Goal: Find specific page/section: Find specific page/section

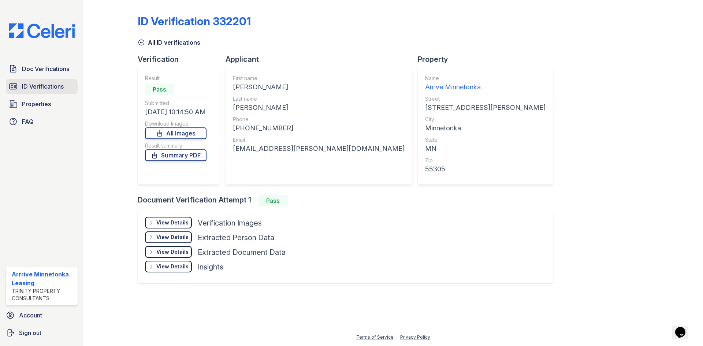
click at [34, 89] on span "ID Verifications" at bounding box center [43, 86] width 42 height 9
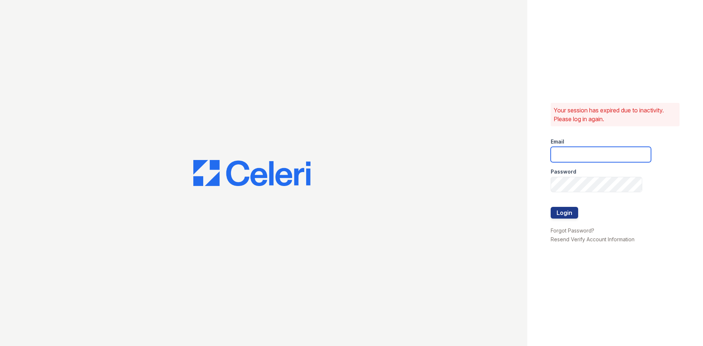
click at [564, 158] on input "email" at bounding box center [601, 154] width 100 height 15
type input "arriveminnetonka@trinity-pm.com"
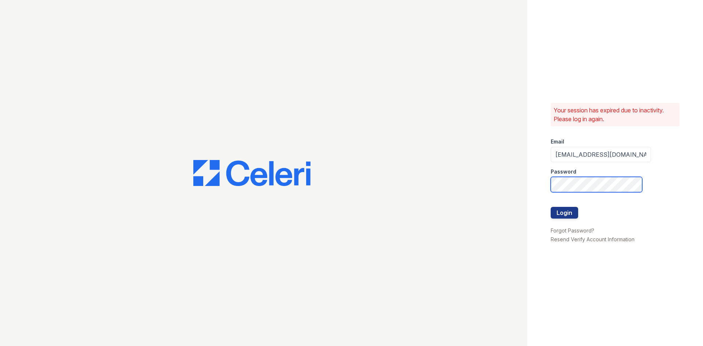
click at [551, 207] on button "Login" at bounding box center [564, 213] width 27 height 12
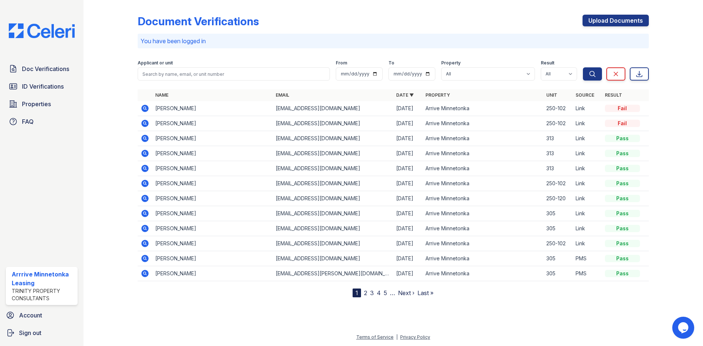
click at [366, 294] on link "2" at bounding box center [365, 292] width 3 height 7
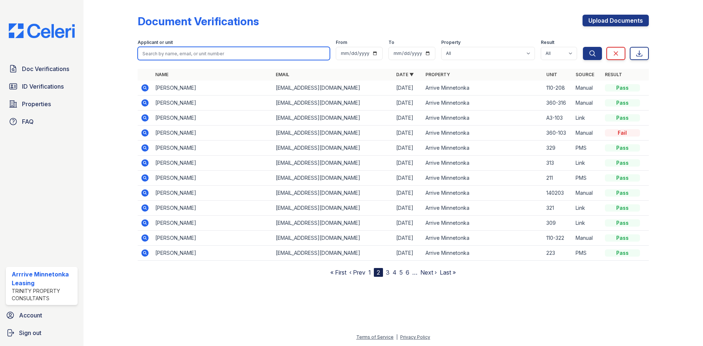
click at [192, 52] on input "search" at bounding box center [234, 53] width 192 height 13
type input "hailey"
click at [583, 47] on button "Search" at bounding box center [592, 53] width 19 height 13
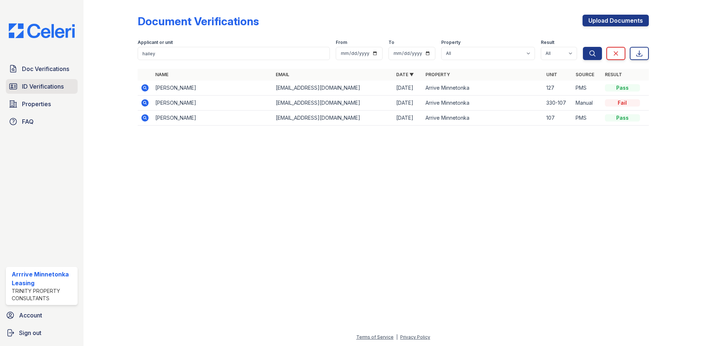
click at [22, 86] on link "ID Verifications" at bounding box center [42, 86] width 72 height 15
